Goal: Entertainment & Leisure: Consume media (video, audio)

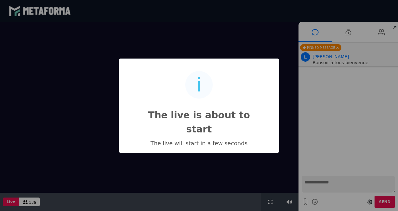
click at [331, 183] on div "i The live is about to start × The live will start in a few seconds OK No Cancel" at bounding box center [199, 105] width 398 height 211
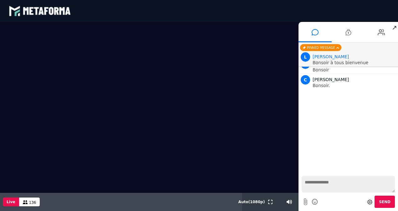
click at [335, 184] on textarea at bounding box center [347, 184] width 93 height 17
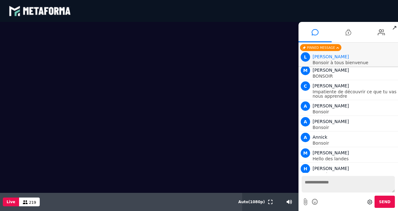
scroll to position [3486, 0]
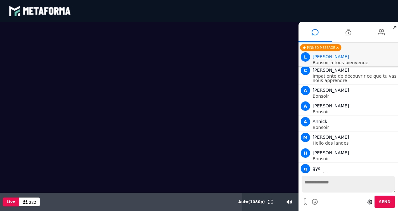
click at [395, 28] on span "↗" at bounding box center [393, 27] width 7 height 11
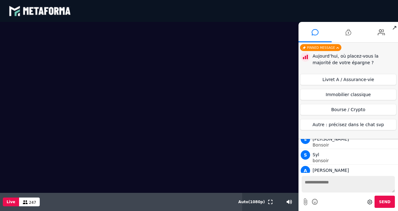
scroll to position [3805, 0]
click at [353, 94] on button "Immobilier classique" at bounding box center [348, 94] width 96 height 11
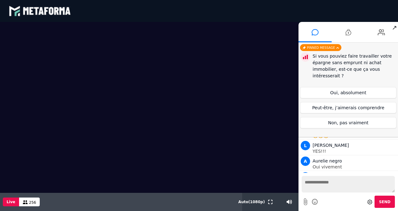
scroll to position [4738, 0]
click at [354, 107] on button "Peut-être, j’aimerais comprendre" at bounding box center [348, 107] width 96 height 11
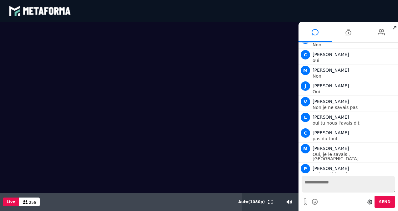
scroll to position [5204, 0]
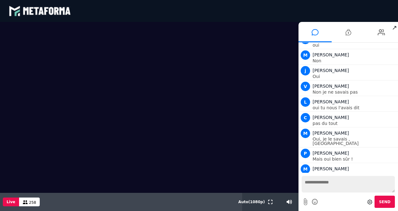
click at [354, 188] on p "Oui ils adorent [GEOGRAPHIC_DATA] aux [GEOGRAPHIC_DATA]" at bounding box center [354, 192] width 84 height 9
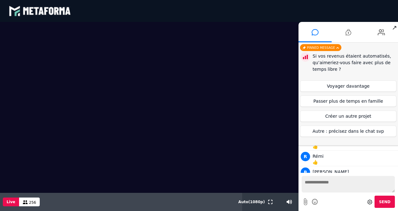
scroll to position [5457, 0]
drag, startPoint x: 288, startPoint y: 201, endPoint x: 282, endPoint y: 200, distance: 6.3
type input "**"
click at [282, 201] on input "range" at bounding box center [283, 202] width 27 height 2
click at [212, 197] on div "Live 253" at bounding box center [121, 202] width 242 height 18
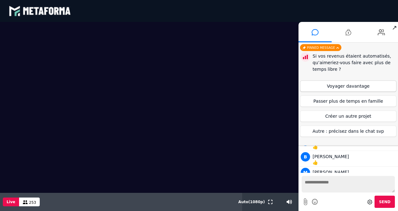
click at [367, 87] on button "Voyager davantage" at bounding box center [348, 85] width 96 height 11
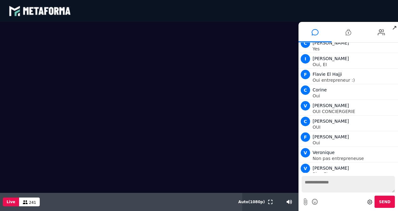
scroll to position [5809, 0]
click at [351, 166] on span "New messages" at bounding box center [349, 167] width 31 height 4
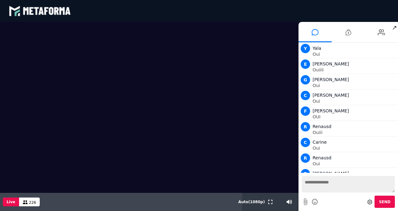
scroll to position [7359, 0]
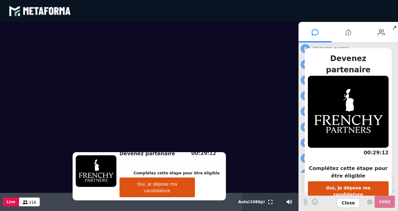
click at [349, 198] on span "Close" at bounding box center [347, 203] width 23 height 10
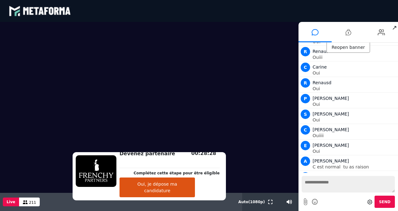
scroll to position [7434, 0]
click at [342, 45] on div "Reopen banner" at bounding box center [348, 48] width 44 height 10
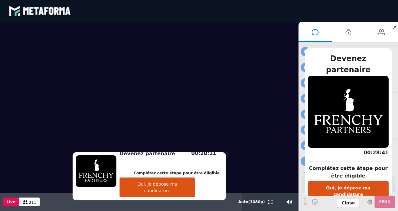
click at [347, 200] on span "Close" at bounding box center [347, 203] width 23 height 10
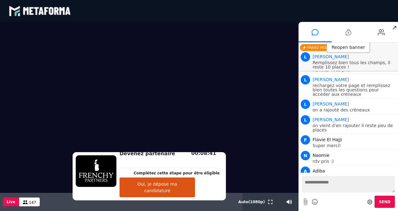
scroll to position [8319, 0]
